Goal: Use online tool/utility: Utilize a website feature to perform a specific function

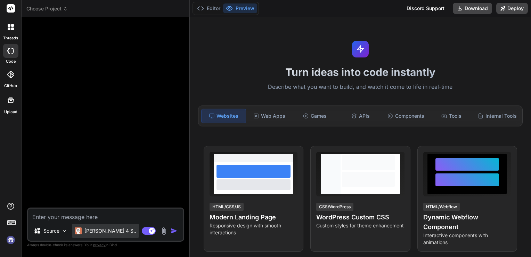
click at [110, 235] on div "[PERSON_NAME] 4 S.." at bounding box center [105, 231] width 67 height 14
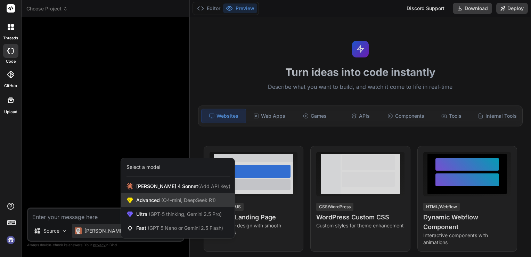
click at [146, 196] on div "Advanced (O4-mini, DeepSeek R1)" at bounding box center [178, 200] width 114 height 14
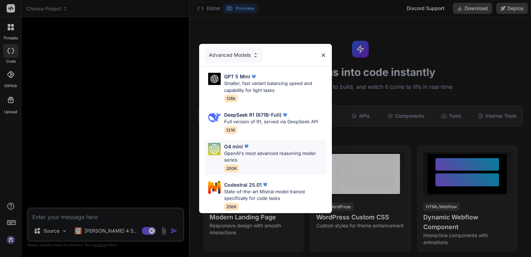
click at [255, 154] on p "OpenAI's most advanced reasoning model series" at bounding box center [275, 157] width 102 height 14
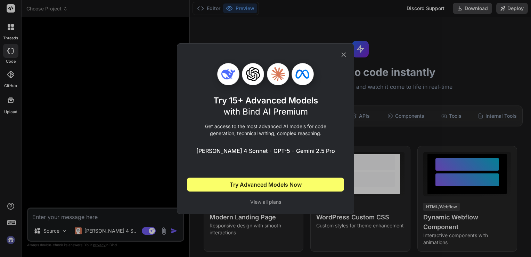
click at [346, 49] on div "Try 15+ Advanced Models with Bind AI Premium Get access to the most advanced AI…" at bounding box center [265, 128] width 177 height 171
click at [340, 58] on icon at bounding box center [344, 55] width 8 height 8
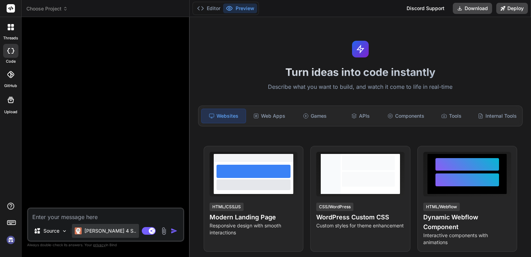
click at [109, 234] on p "[PERSON_NAME] 4 S.." at bounding box center [111, 230] width 52 height 7
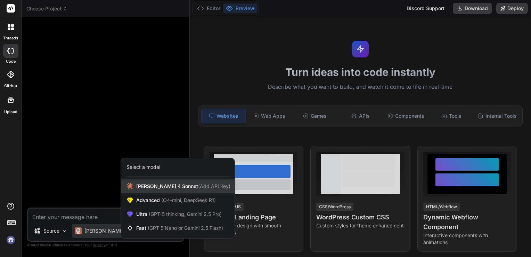
click at [136, 187] on div "[PERSON_NAME] 4 Sonnet (Add API Key)" at bounding box center [178, 186] width 114 height 14
type textarea "x"
